Goal: Information Seeking & Learning: Check status

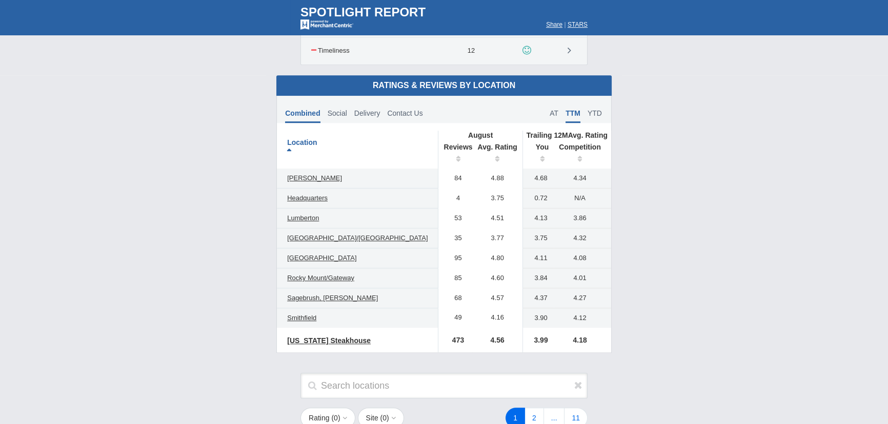
scroll to position [873, 0]
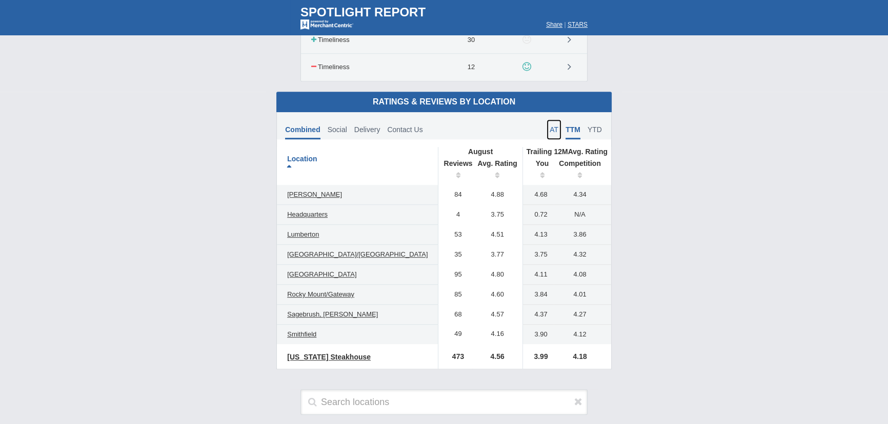
click at [546, 127] on link "AT" at bounding box center [553, 129] width 15 height 20
click at [549, 128] on span "AT" at bounding box center [553, 133] width 9 height 14
click at [347, 128] on span "Social" at bounding box center [336, 130] width 19 height 8
drag, startPoint x: 509, startPoint y: 352, endPoint x: 523, endPoint y: 350, distance: 13.9
click at [523, 350] on td "3.80" at bounding box center [537, 356] width 31 height 25
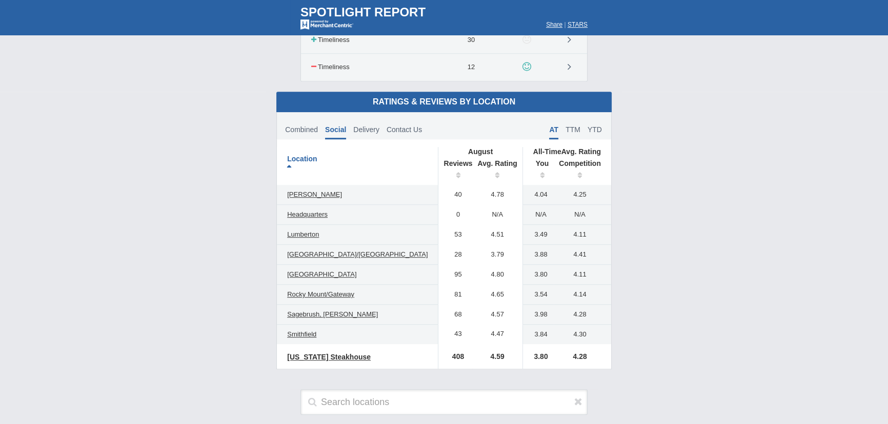
click at [573, 352] on td "4.28" at bounding box center [581, 356] width 57 height 25
drag, startPoint x: 505, startPoint y: 354, endPoint x: 521, endPoint y: 352, distance: 16.0
click at [522, 352] on td "3.80" at bounding box center [537, 356] width 31 height 25
click at [553, 357] on td "4.28" at bounding box center [581, 356] width 57 height 25
drag, startPoint x: 545, startPoint y: 353, endPoint x: 568, endPoint y: 353, distance: 23.1
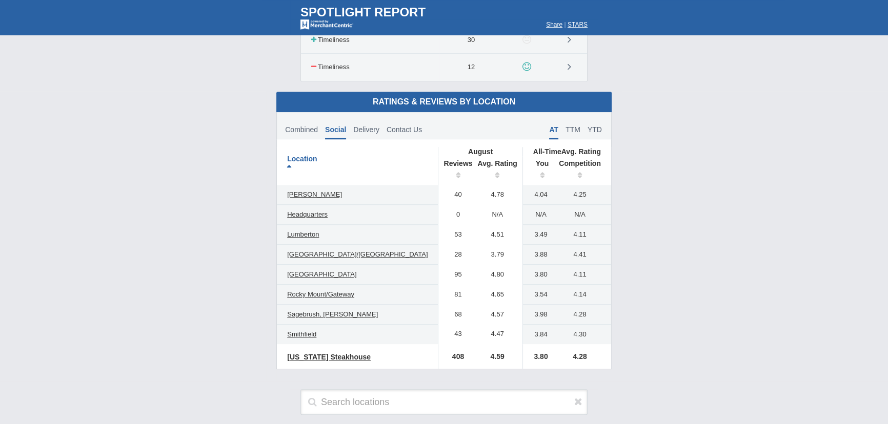
click at [568, 353] on td "4.28" at bounding box center [581, 356] width 57 height 25
click at [571, 353] on td "4.28" at bounding box center [581, 356] width 57 height 25
click at [565, 126] on span "TTM" at bounding box center [572, 130] width 15 height 8
drag, startPoint x: 507, startPoint y: 354, endPoint x: 522, endPoint y: 351, distance: 15.6
click at [522, 351] on td "4.28" at bounding box center [537, 356] width 31 height 25
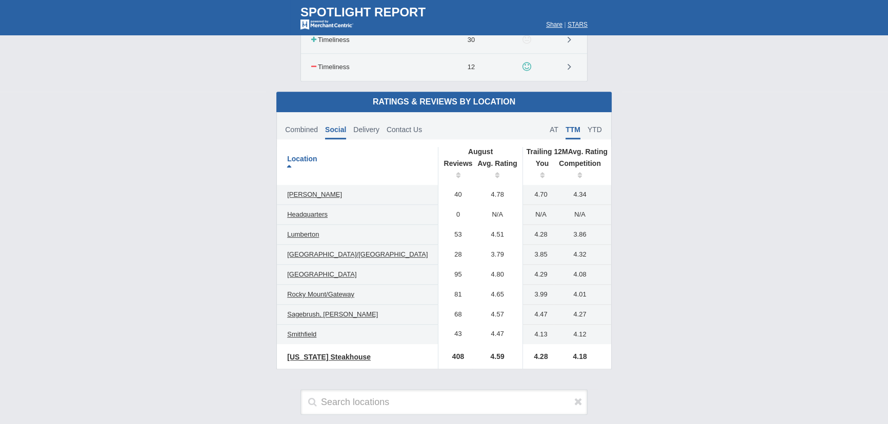
click at [553, 356] on td "4.18" at bounding box center [581, 356] width 57 height 25
drag, startPoint x: 503, startPoint y: 355, endPoint x: 525, endPoint y: 355, distance: 22.5
click at [525, 355] on td "4.28" at bounding box center [537, 356] width 31 height 25
click at [587, 126] on span "YTD" at bounding box center [594, 130] width 14 height 8
drag, startPoint x: 462, startPoint y: 350, endPoint x: 480, endPoint y: 348, distance: 18.1
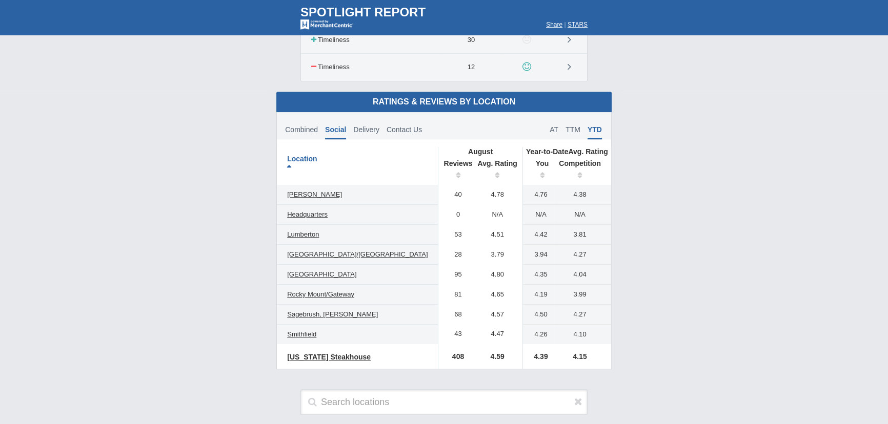
click at [480, 348] on td "4.59" at bounding box center [497, 356] width 50 height 25
click at [486, 358] on td "4.59" at bounding box center [497, 356] width 50 height 25
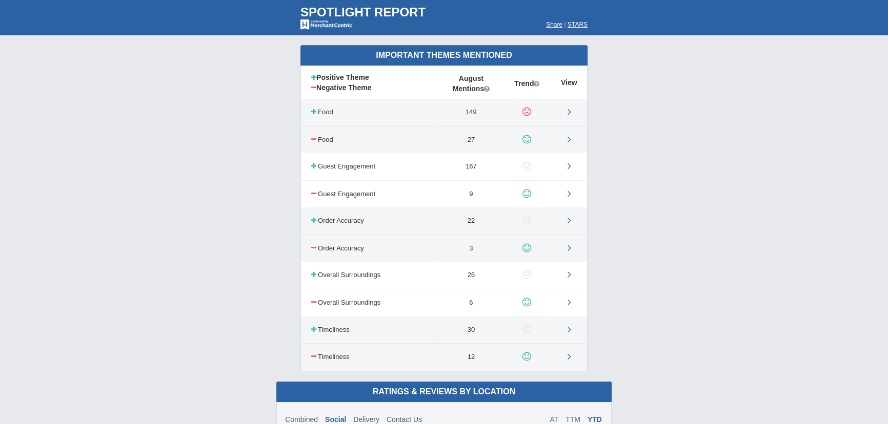
scroll to position [605, 0]
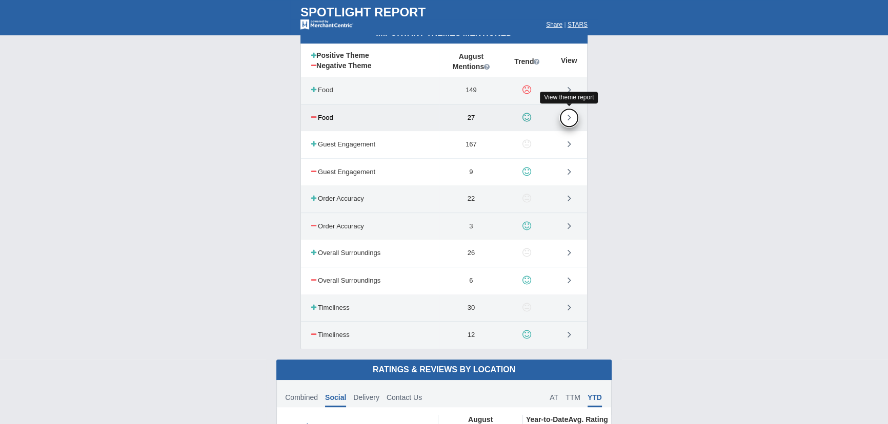
click at [572, 115] on link at bounding box center [568, 117] width 19 height 19
